Goal: Transaction & Acquisition: Book appointment/travel/reservation

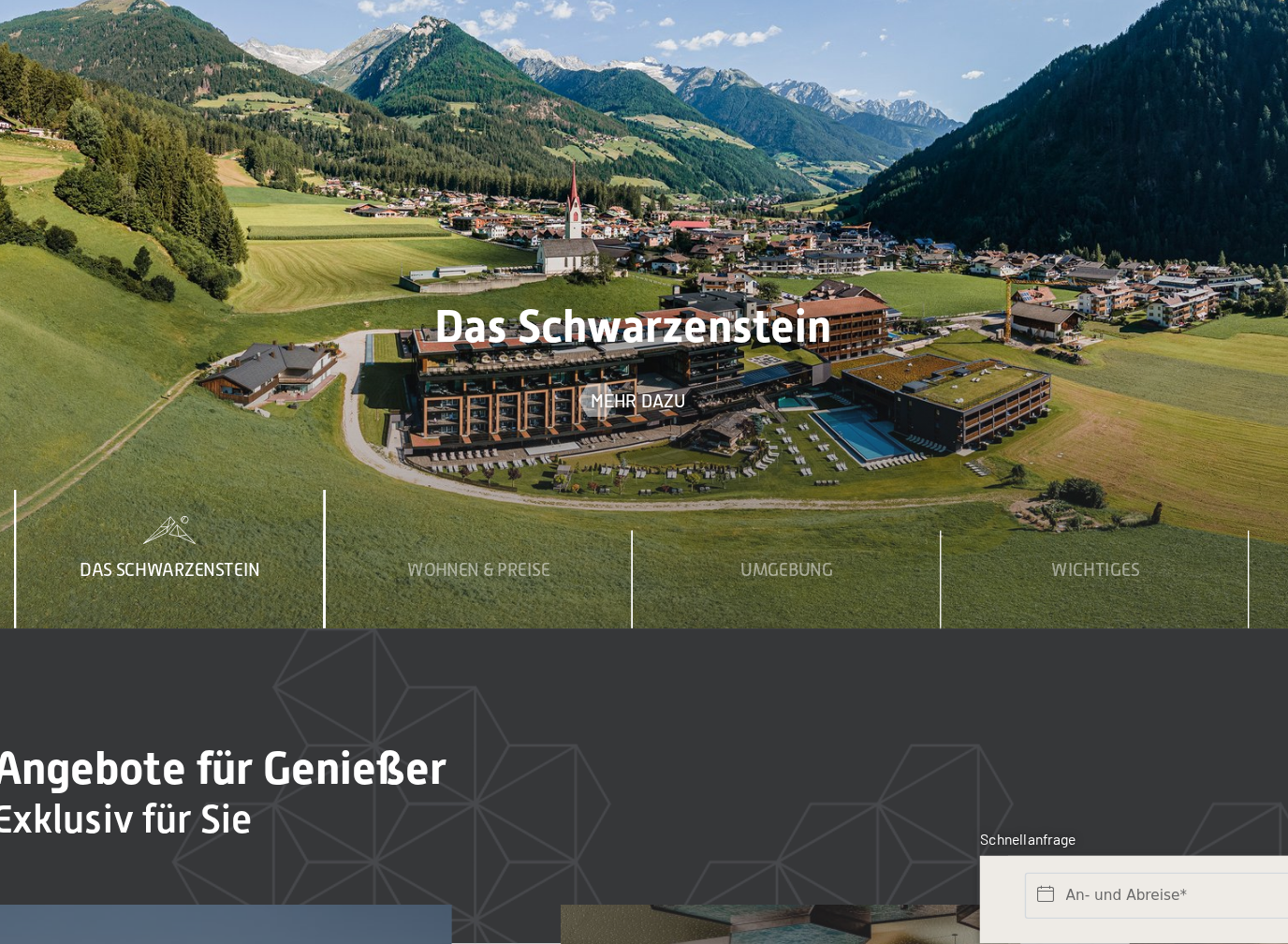
scroll to position [5251, 0]
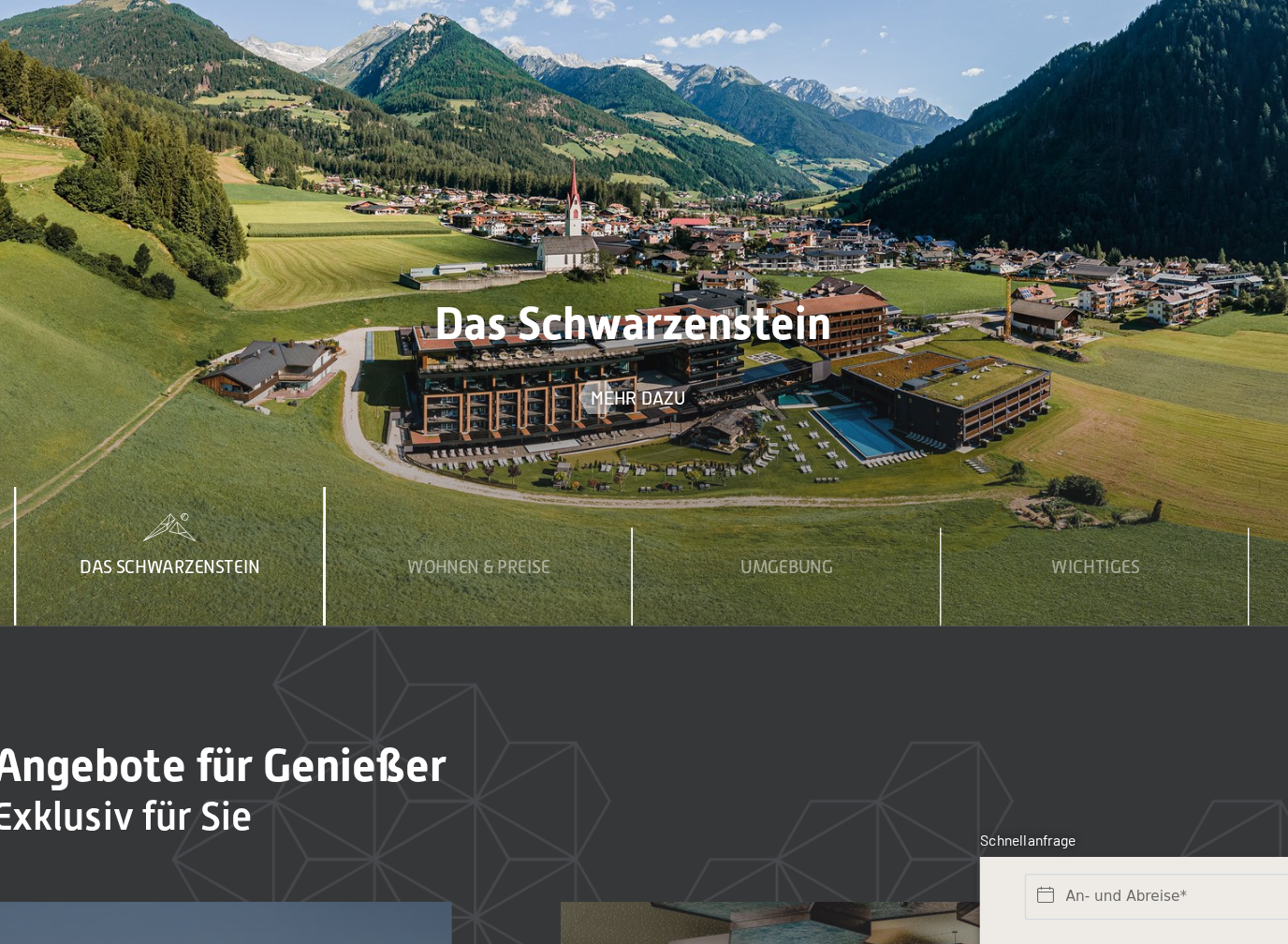
click at [467, 610] on div "Wohnen & Preise" at bounding box center [531, 660] width 128 height 101
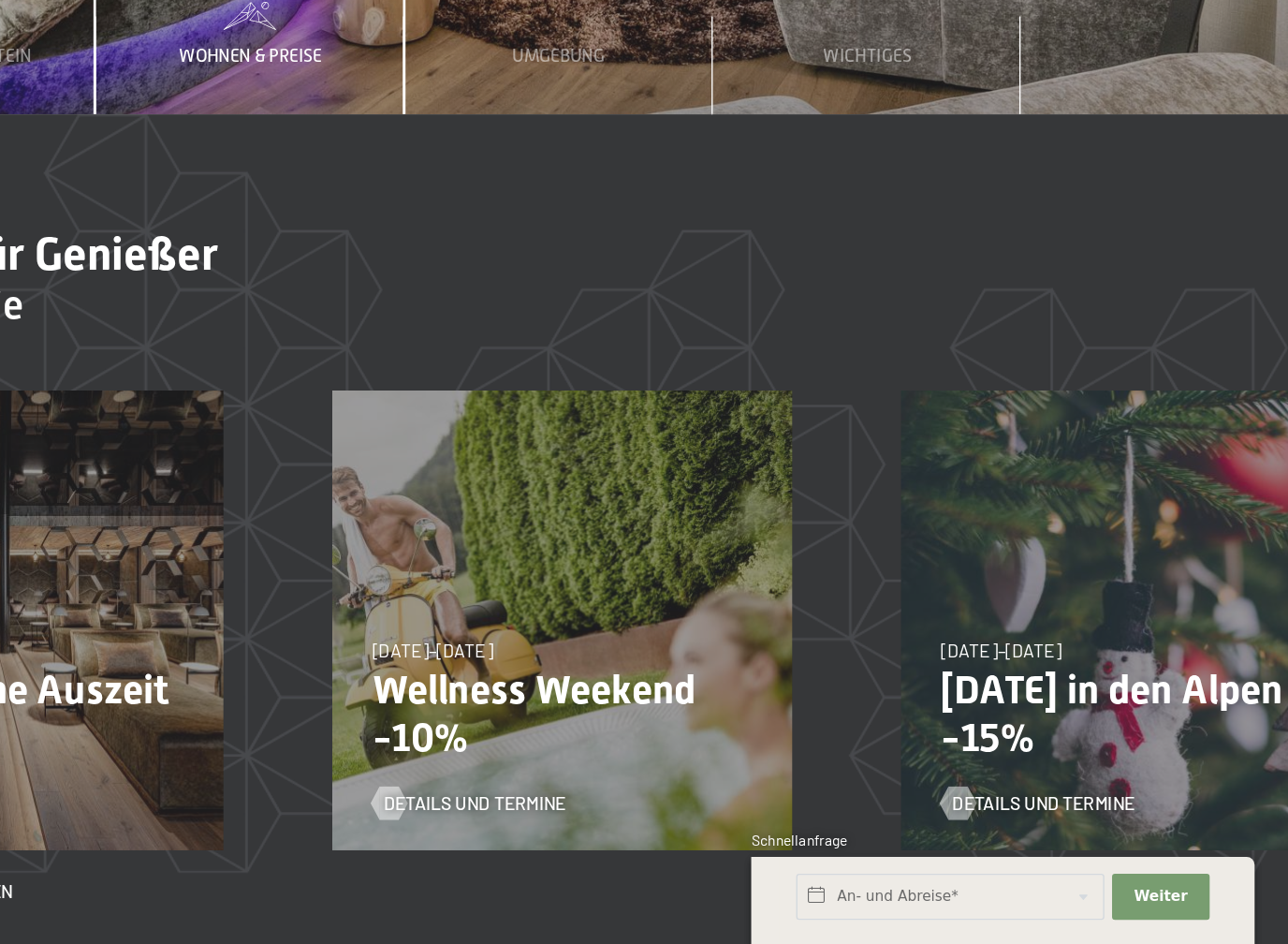
scroll to position [5623, 0]
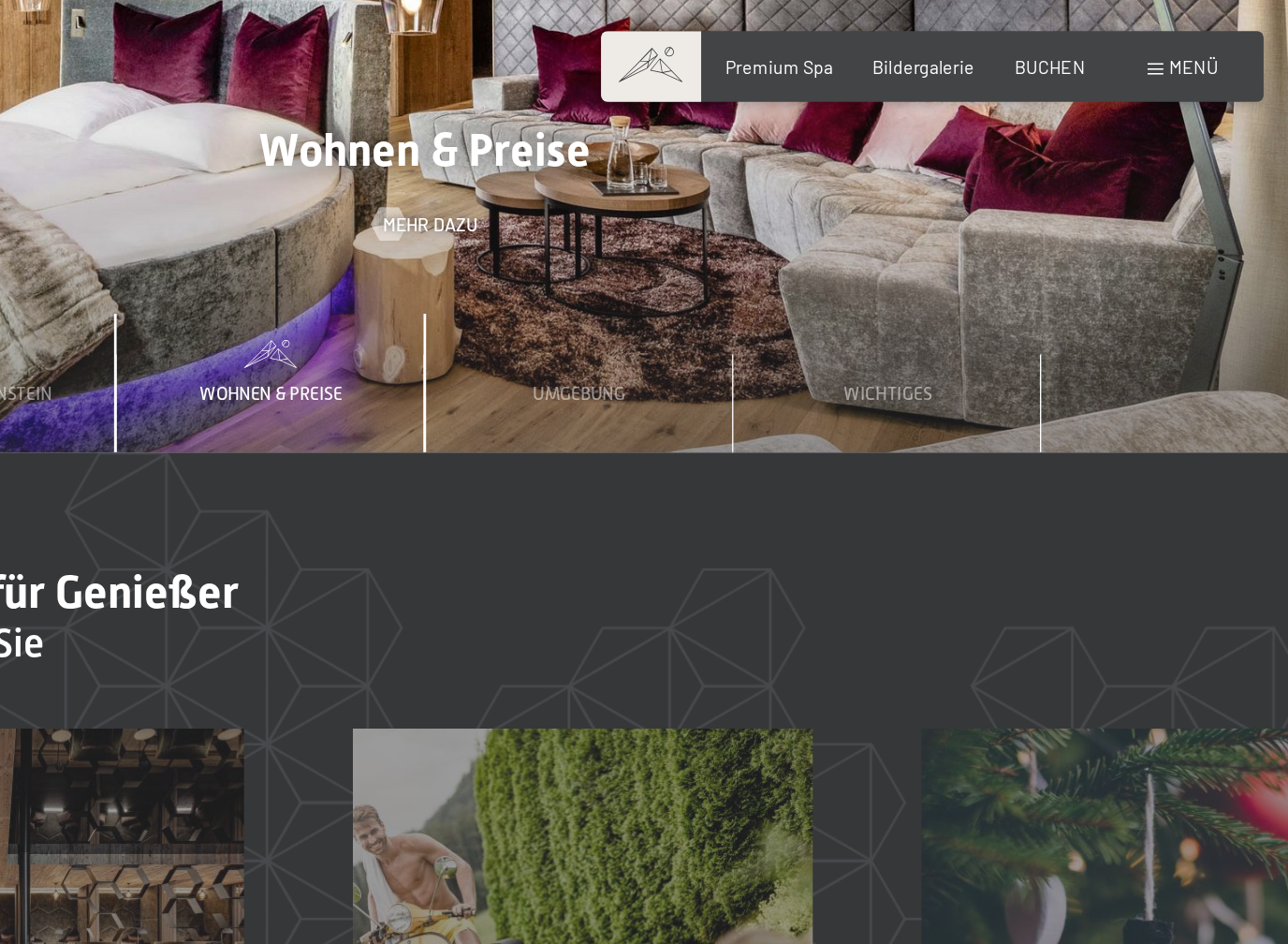
click at [467, 238] on div "Wohnen & Preise" at bounding box center [531, 288] width 128 height 101
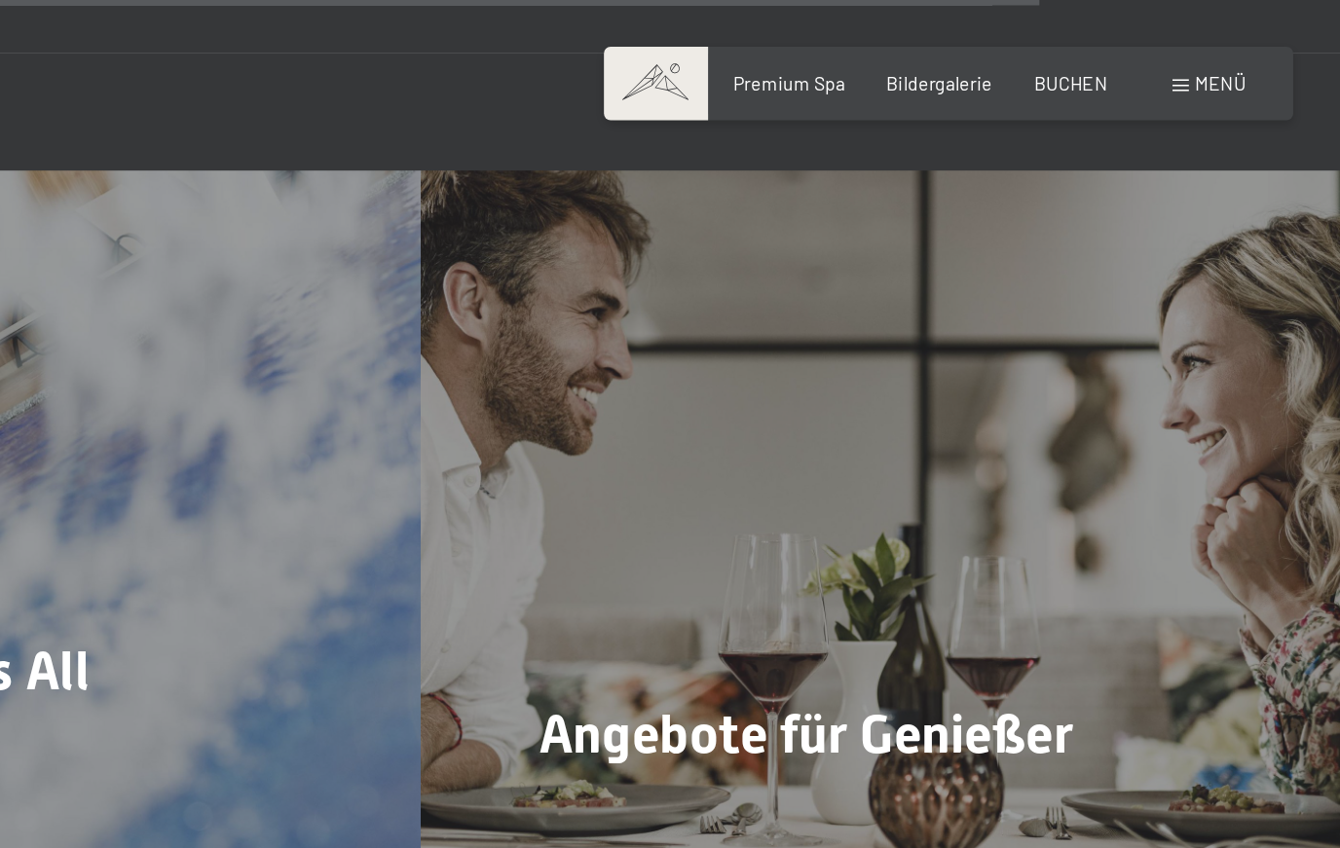
scroll to position [6714, 0]
click at [756, 513] on span "Angebote für Genießer" at bounding box center [951, 535] width 391 height 45
click at [765, 585] on span "Mehr dazu" at bounding box center [801, 594] width 72 height 19
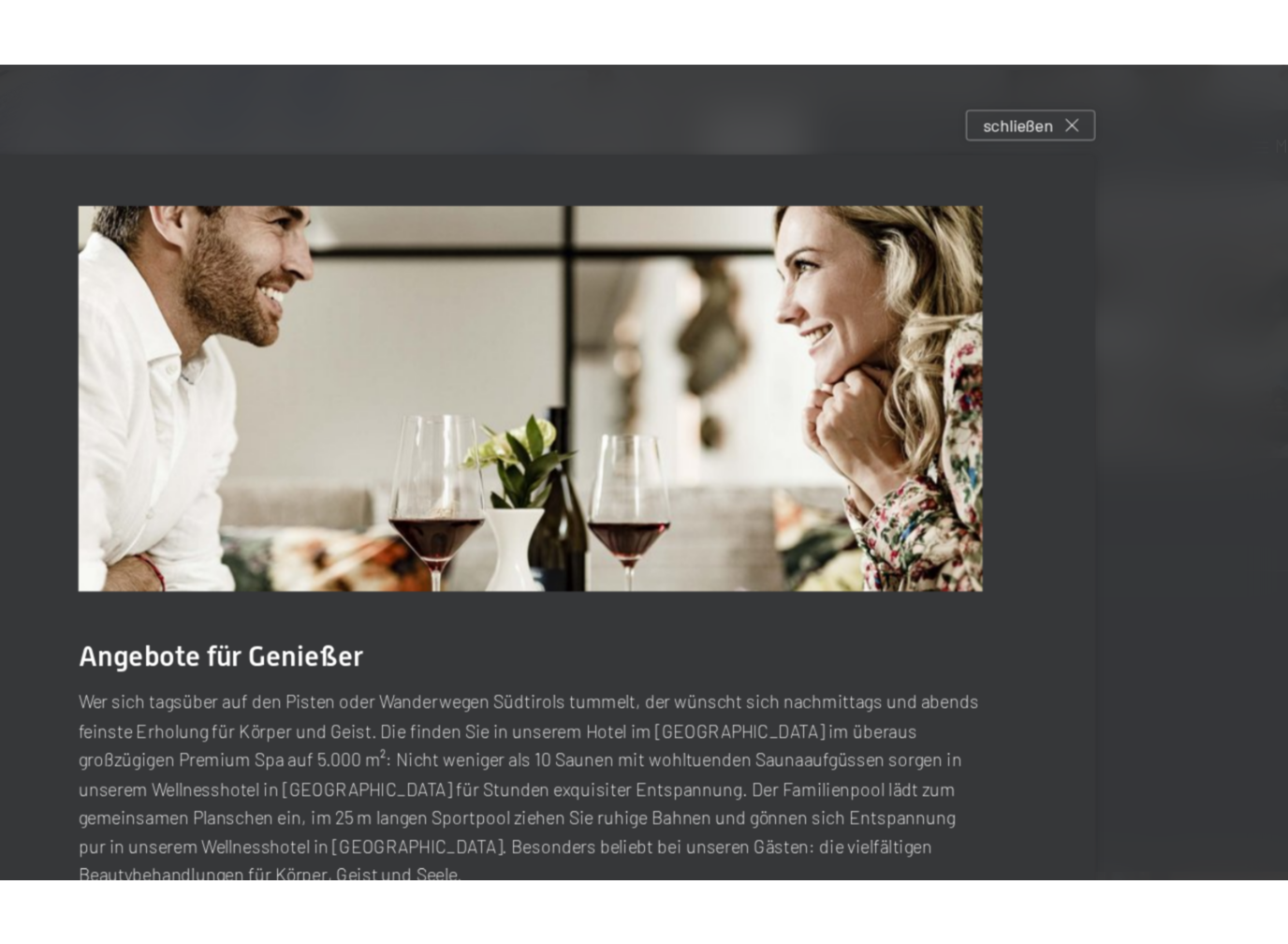
scroll to position [6764, 0]
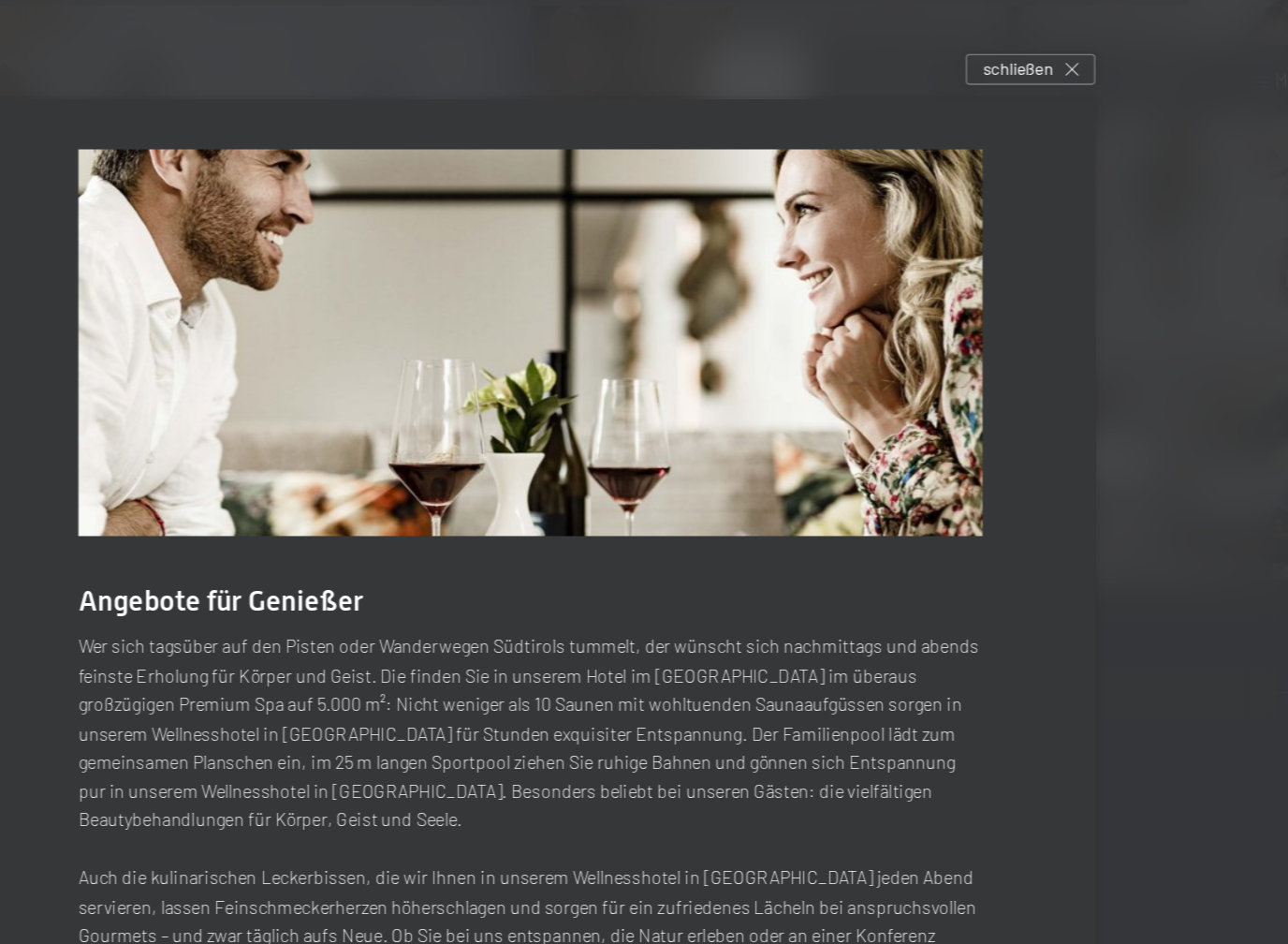
click at [961, 54] on div "schließen" at bounding box center [1008, 50] width 94 height 22
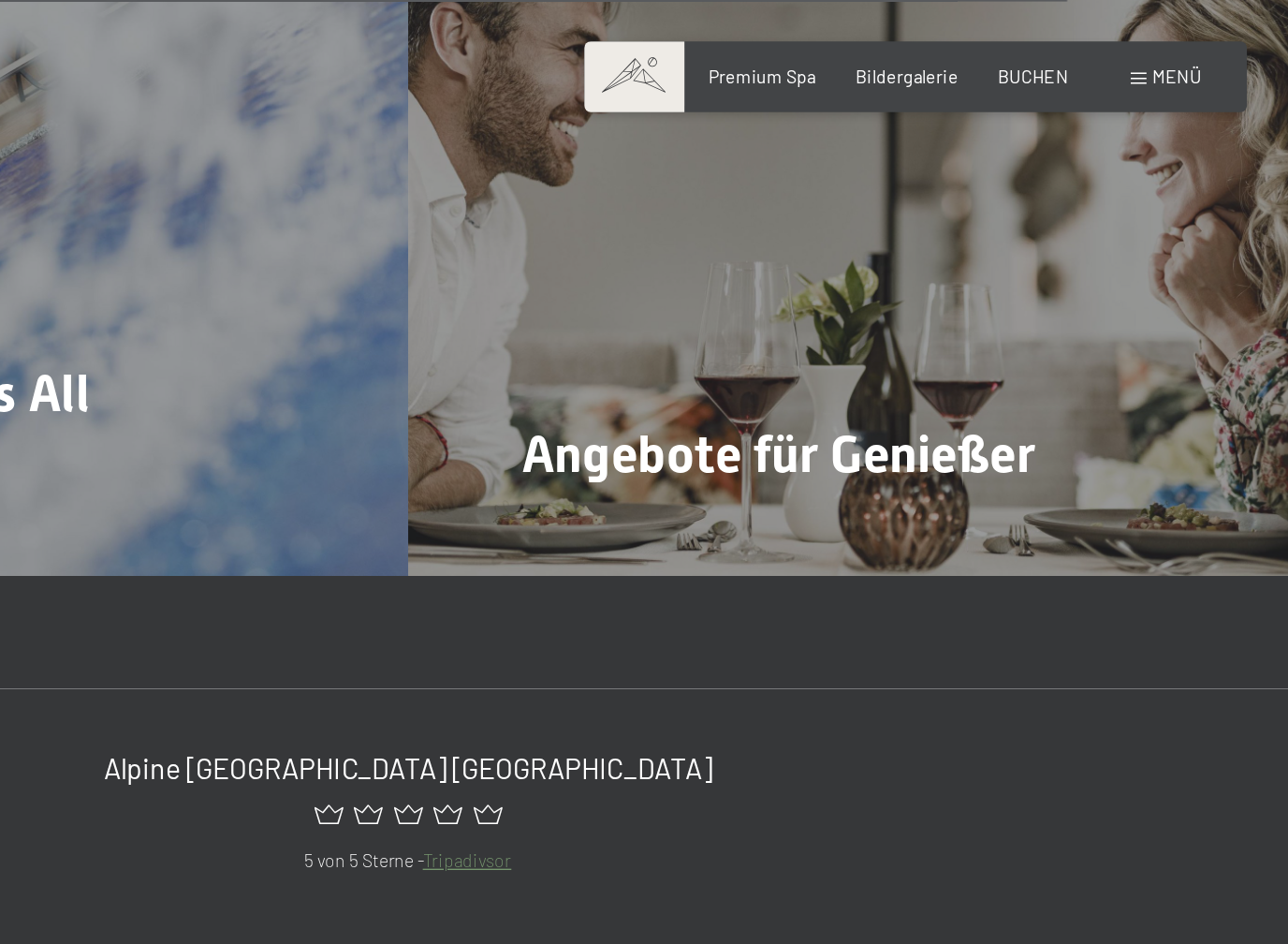
scroll to position [6761, 0]
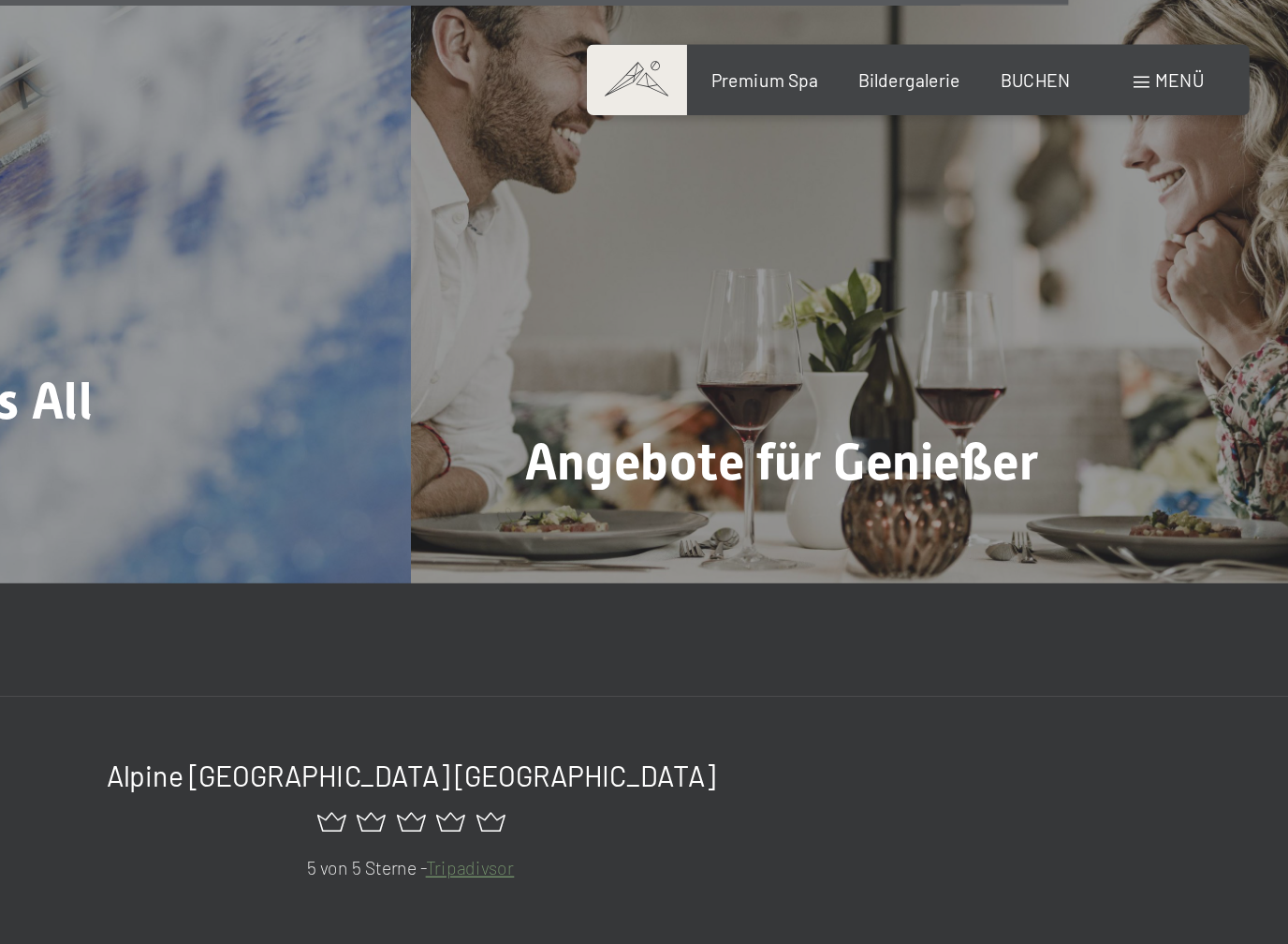
click at [1172, 52] on div "Menü" at bounding box center [1198, 59] width 52 height 18
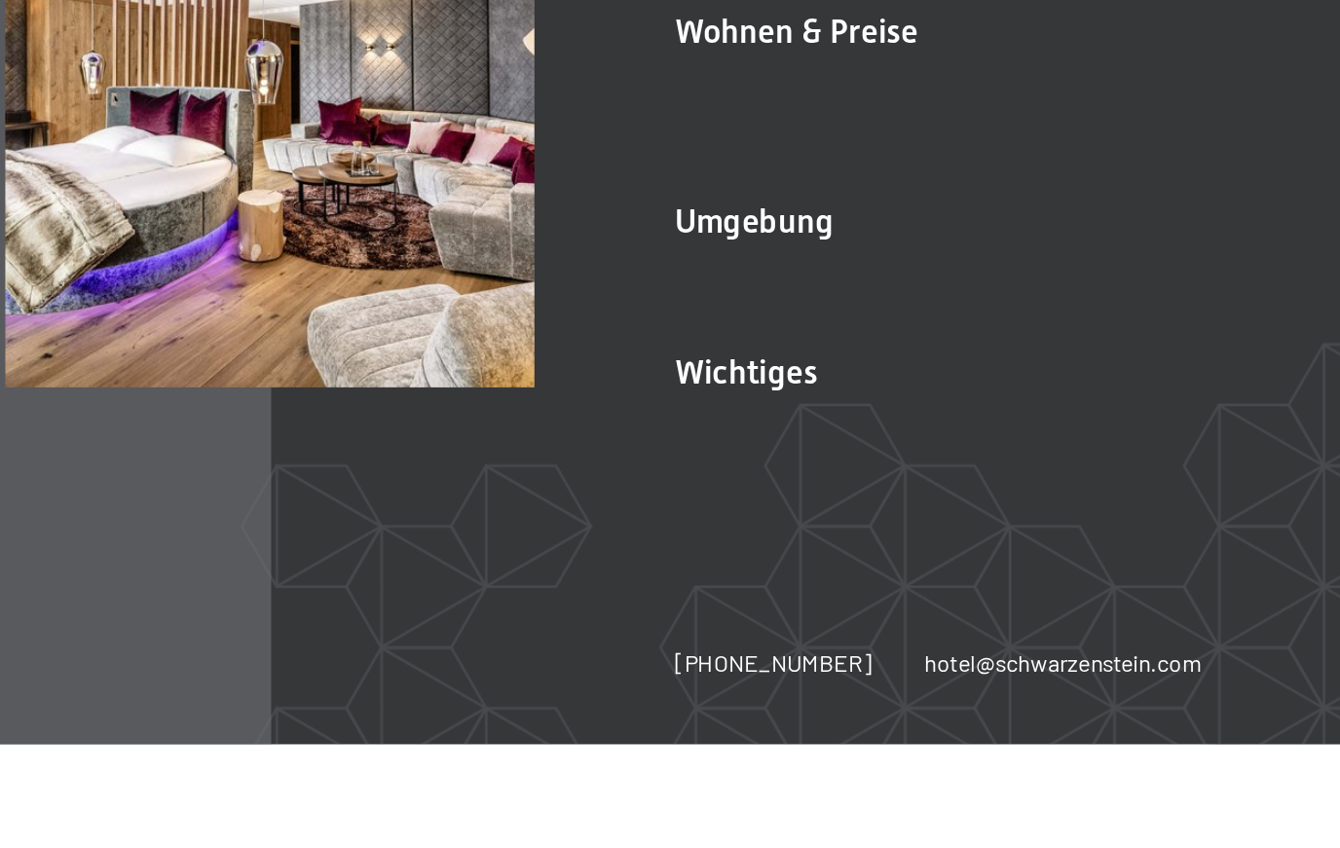
scroll to position [7415, 0]
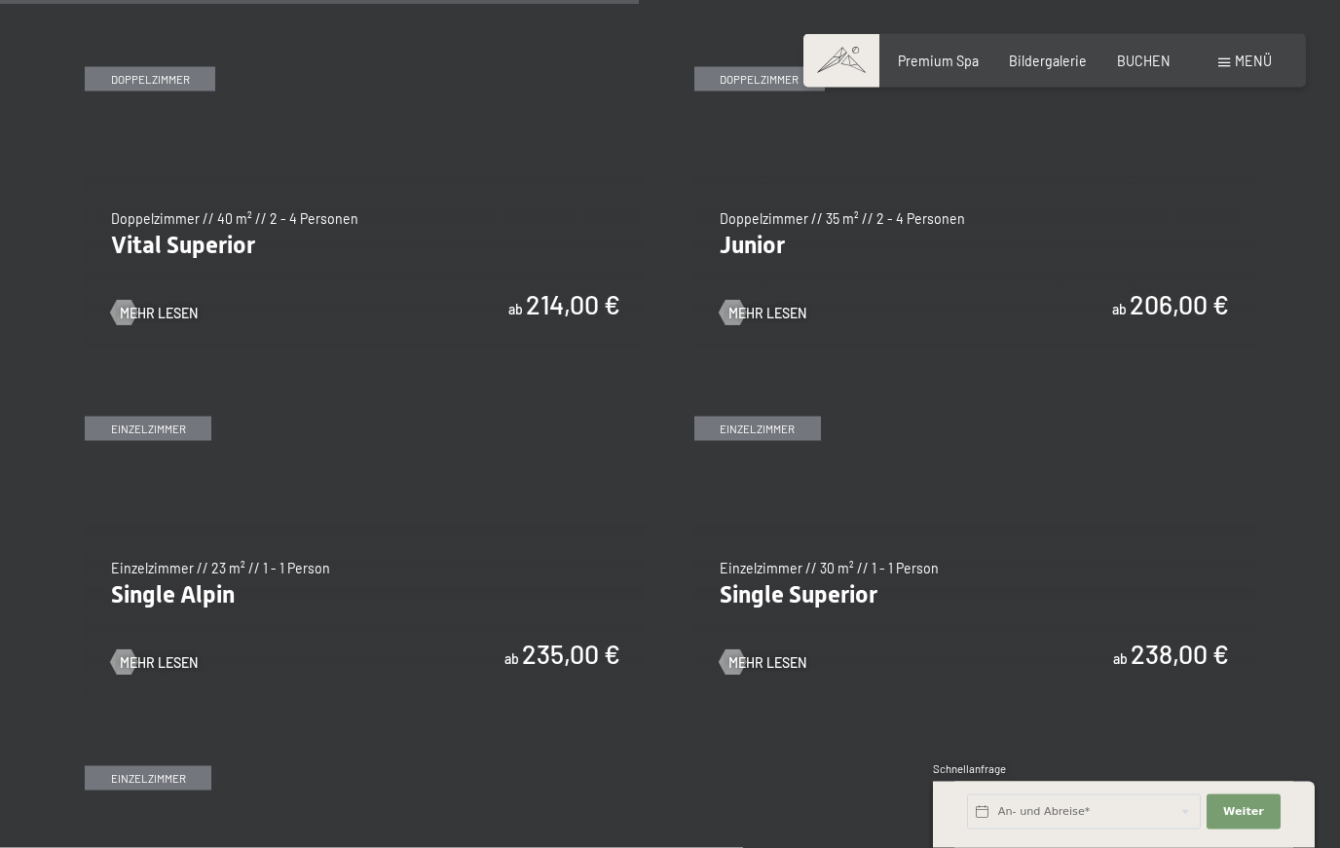
scroll to position [2506, 0]
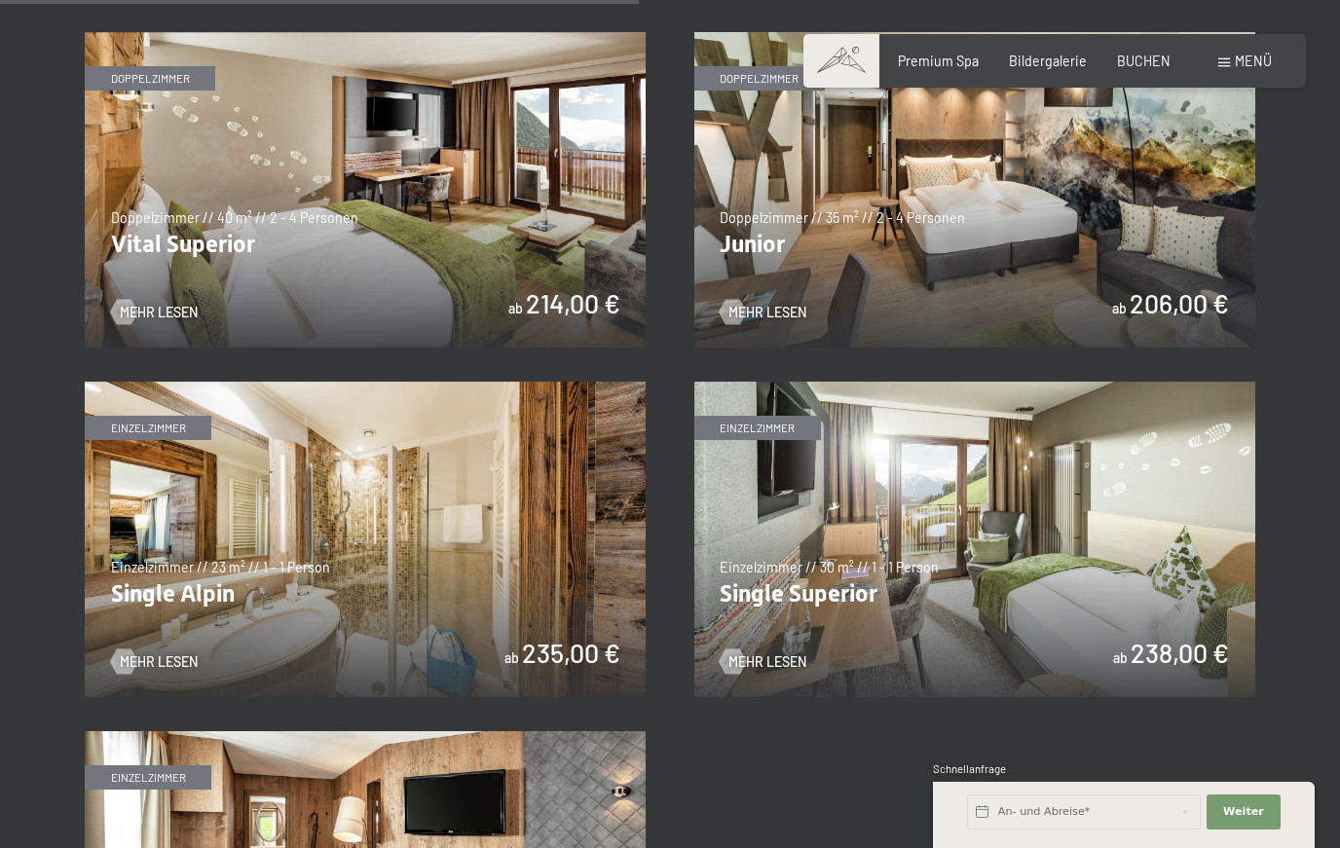
click at [239, 268] on img at bounding box center [365, 190] width 561 height 316
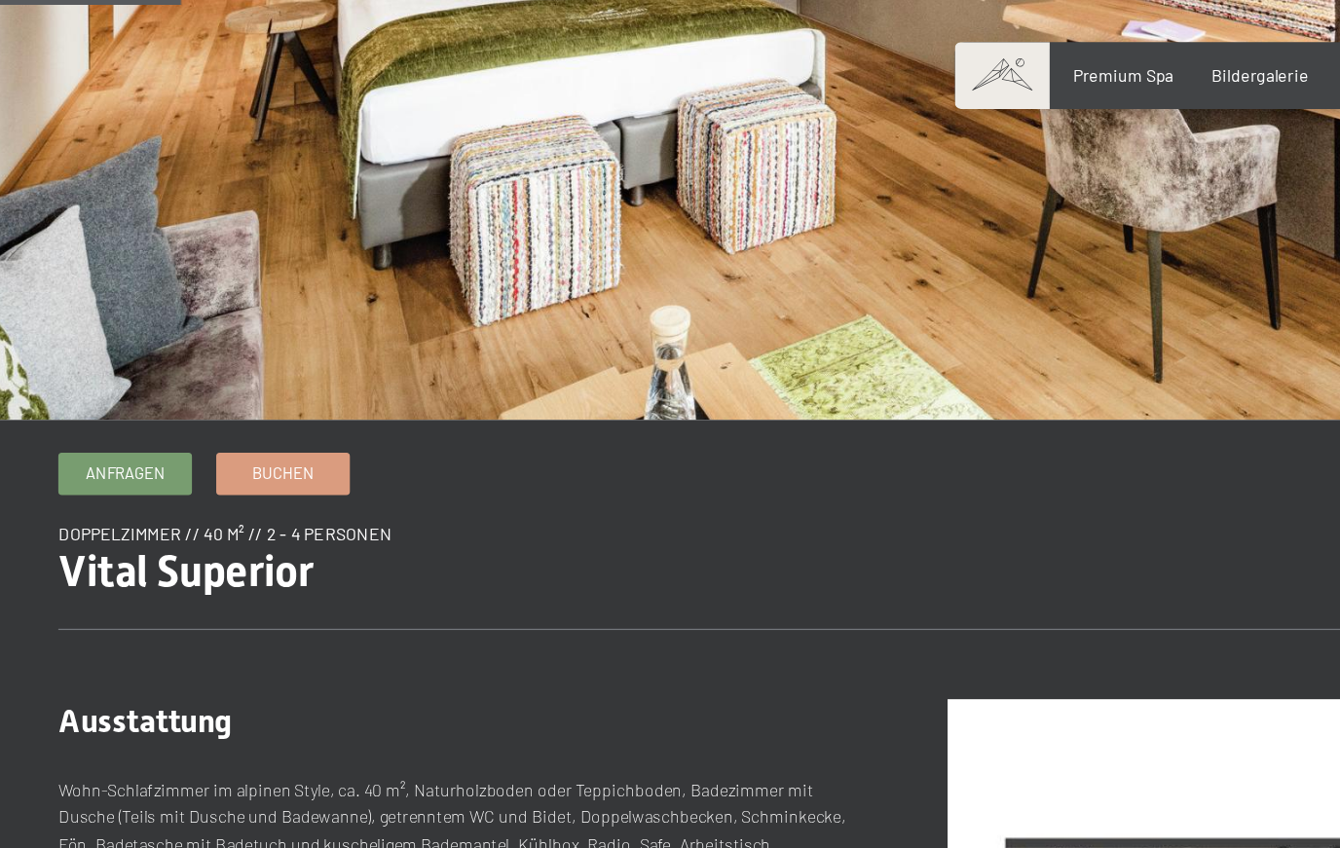
scroll to position [282, 0]
